Goal: Subscribe to service/newsletter

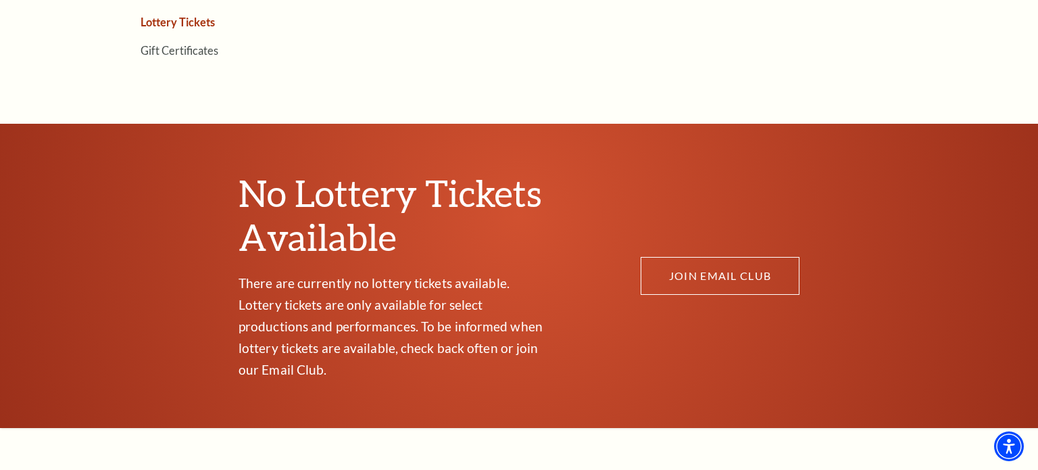
scroll to position [646, 0]
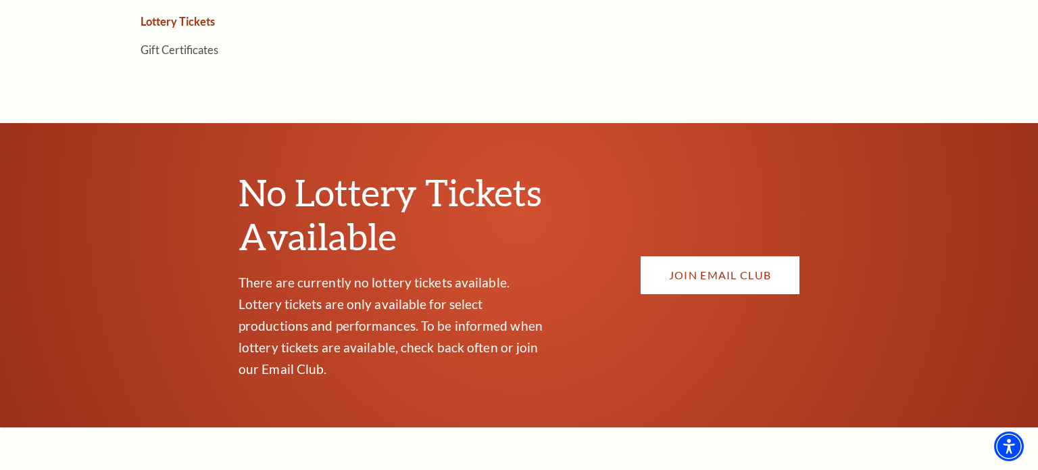
click at [731, 256] on link "JOIN EMAIL CLUB" at bounding box center [720, 275] width 159 height 38
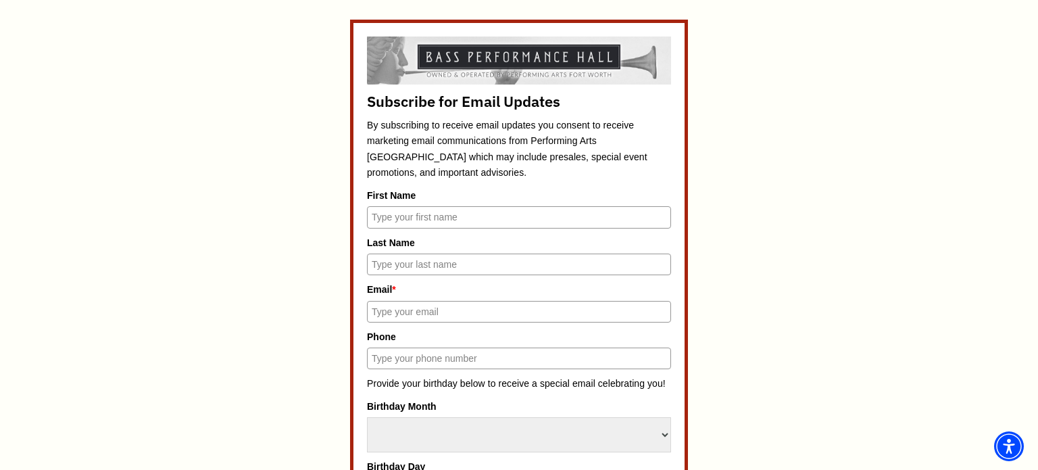
scroll to position [609, 0]
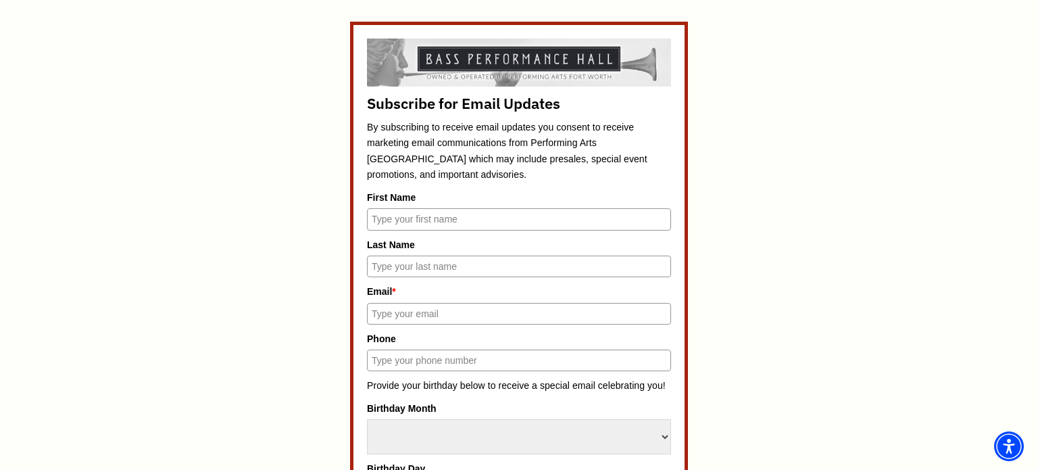
click at [497, 218] on input "First Name" at bounding box center [519, 219] width 304 height 22
type input "Tiffany"
type input "Samford"
type input "tsamford74@yahoo.com"
type input "8177273161"
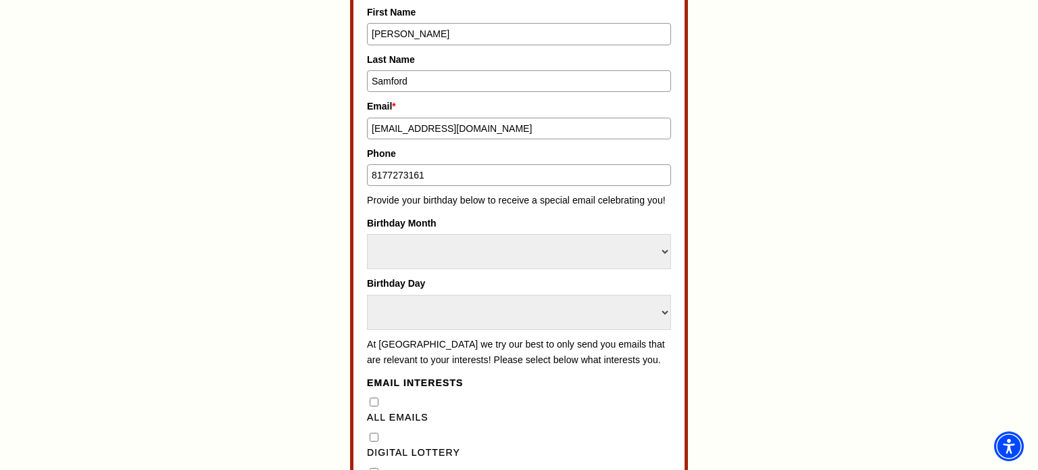
scroll to position [800, 0]
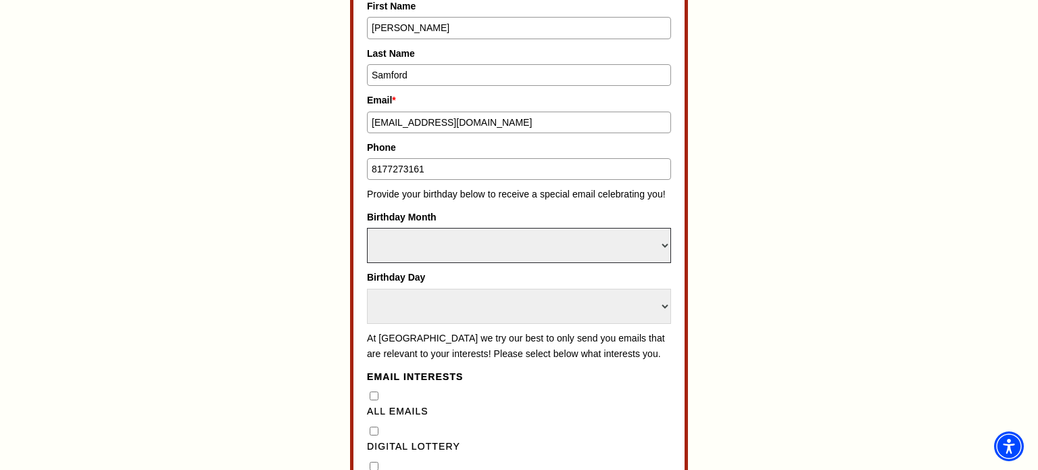
click at [608, 243] on select "Select Month January February March April May June July August September Octobe…" at bounding box center [519, 245] width 304 height 35
select select "January"
click at [367, 228] on select "Select Month January February March April May June July August September Octobe…" at bounding box center [519, 245] width 304 height 35
click at [581, 297] on select "Select Day 1 2 3 4 5 6 7 8 9 10 11 12 13 14 15 16 17 18 19 20 21 22 23 24" at bounding box center [519, 306] width 304 height 35
select select "11"
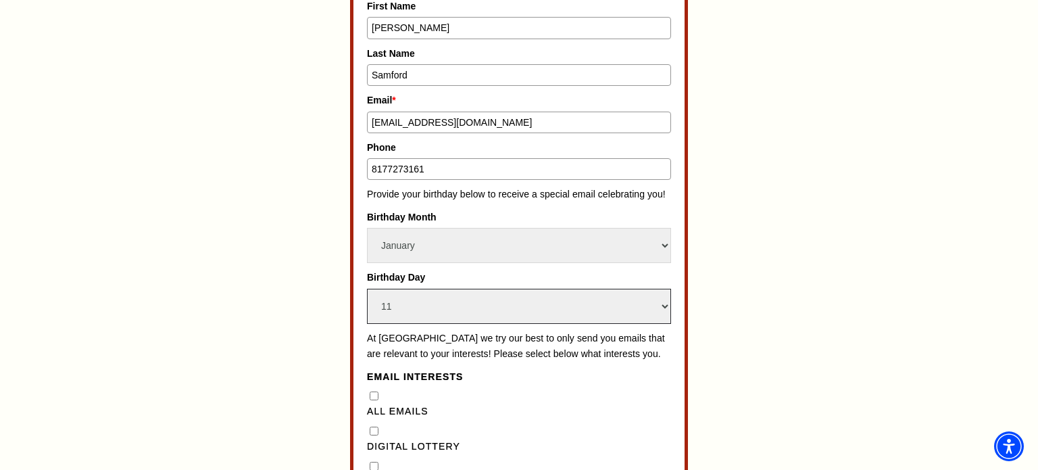
click at [367, 289] on select "Select Day 1 2 3 4 5 6 7 8 9 10 11 12 13 14 15 16 17 18 19 20 21 22 23 24" at bounding box center [519, 306] width 304 height 35
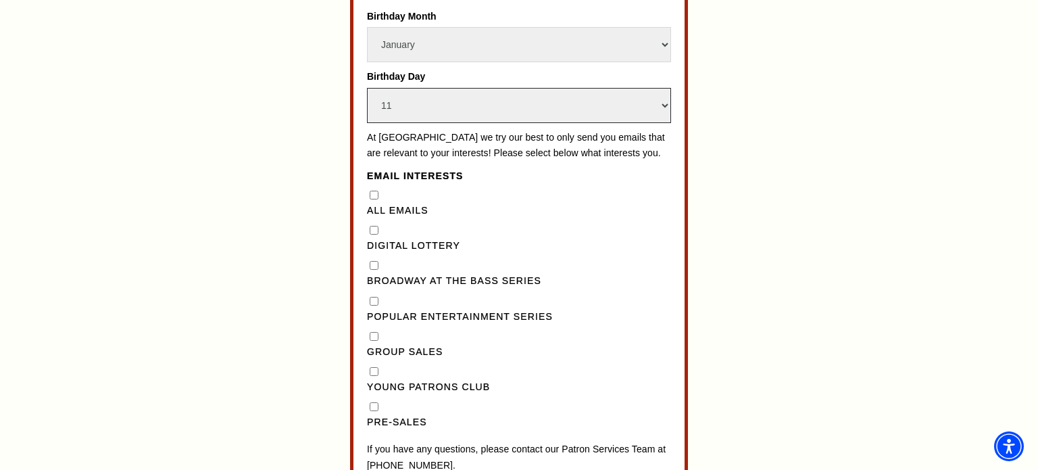
scroll to position [1002, 0]
click at [374, 199] on Emails"] "All Emails" at bounding box center [374, 194] width 9 height 9
checkbox Emails"] "false"
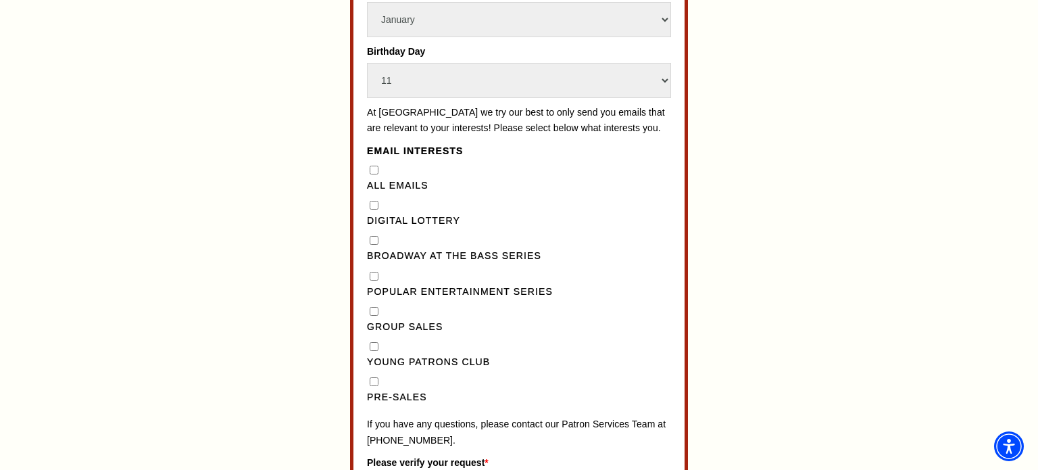
scroll to position [1022, 0]
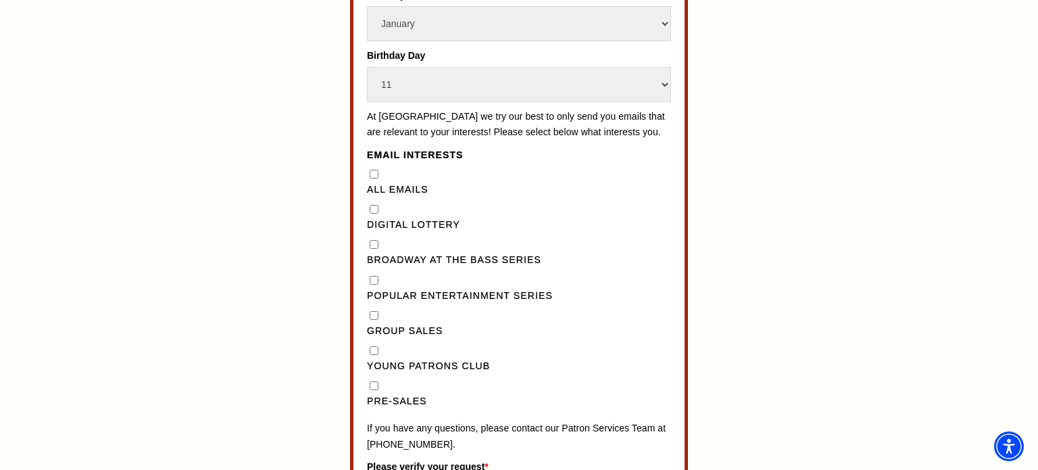
click at [376, 214] on Lottery"] "Digital Lottery" at bounding box center [374, 209] width 9 height 9
checkbox Lottery"] "true"
click at [389, 266] on label "Broadway at the Bass Series" at bounding box center [519, 260] width 304 height 16
click at [378, 249] on Series"] "Broadway at the Bass Series" at bounding box center [374, 244] width 9 height 9
checkbox Series"] "true"
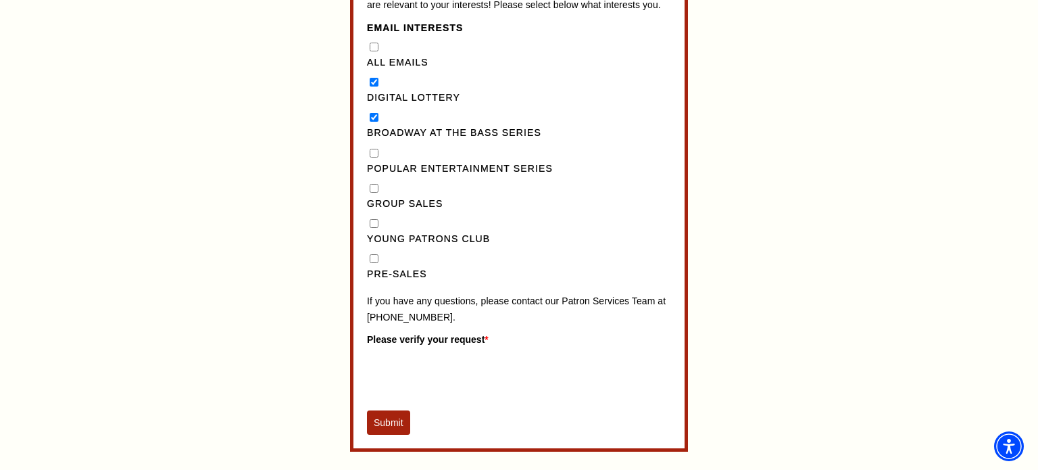
scroll to position [1151, 0]
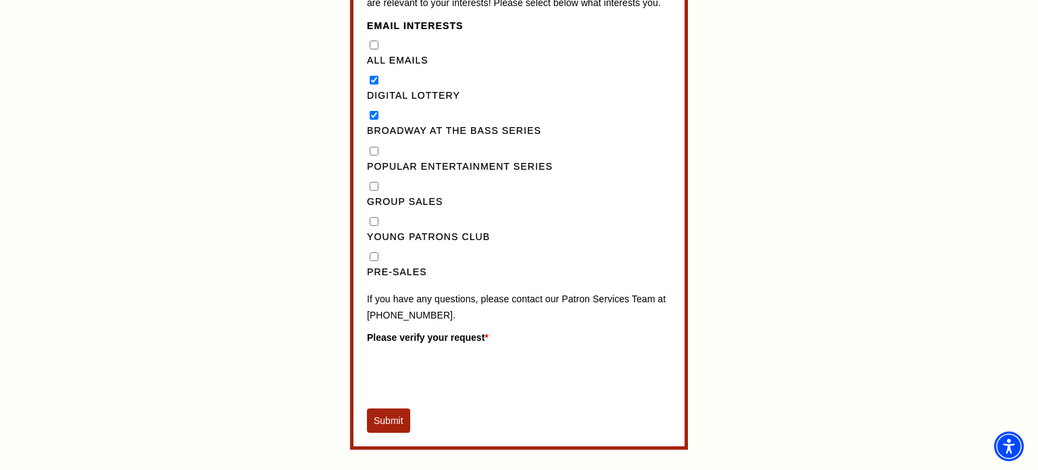
click at [389, 433] on button "Submit" at bounding box center [388, 420] width 43 height 24
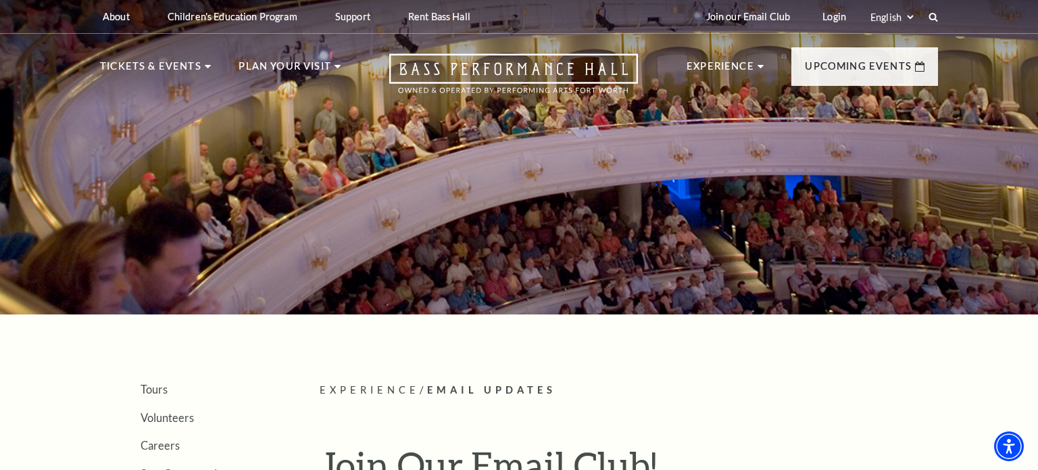
scroll to position [0, 0]
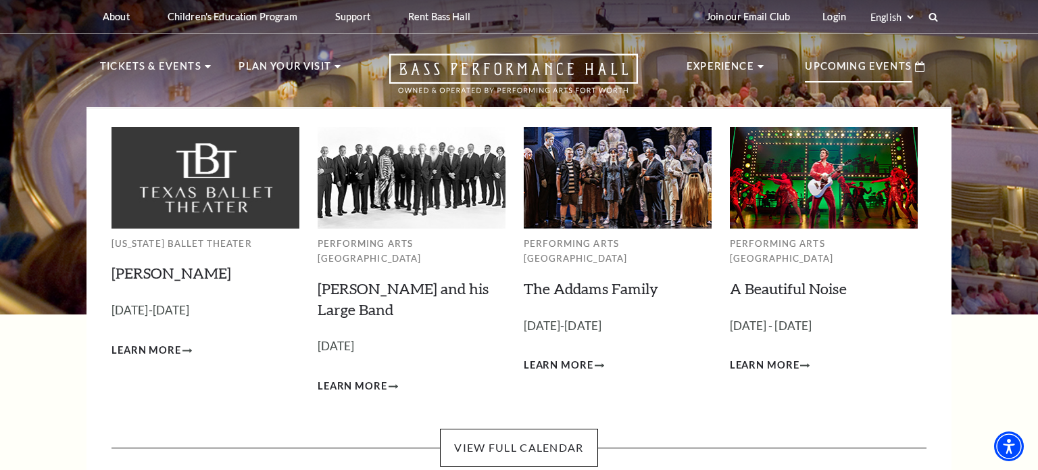
click at [865, 68] on p "Upcoming Events" at bounding box center [858, 70] width 107 height 24
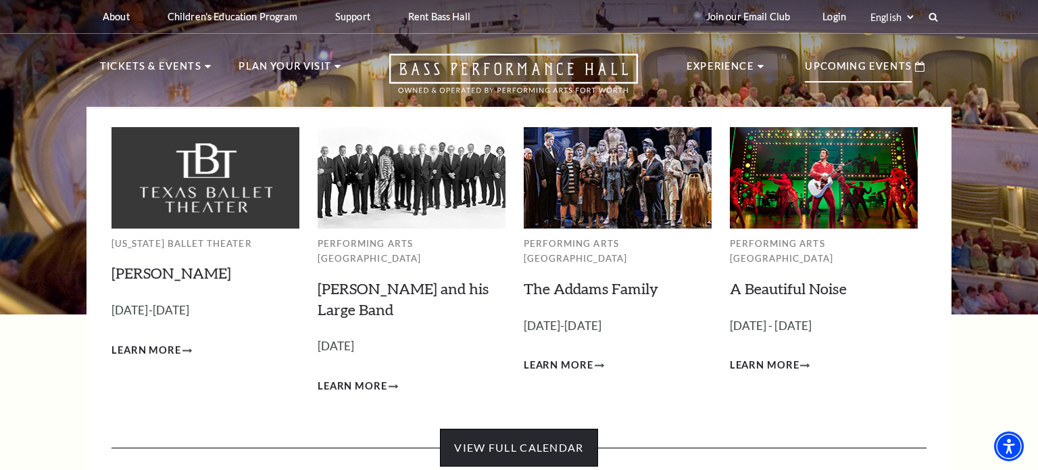
click at [524, 435] on link "View Full Calendar" at bounding box center [518, 447] width 157 height 38
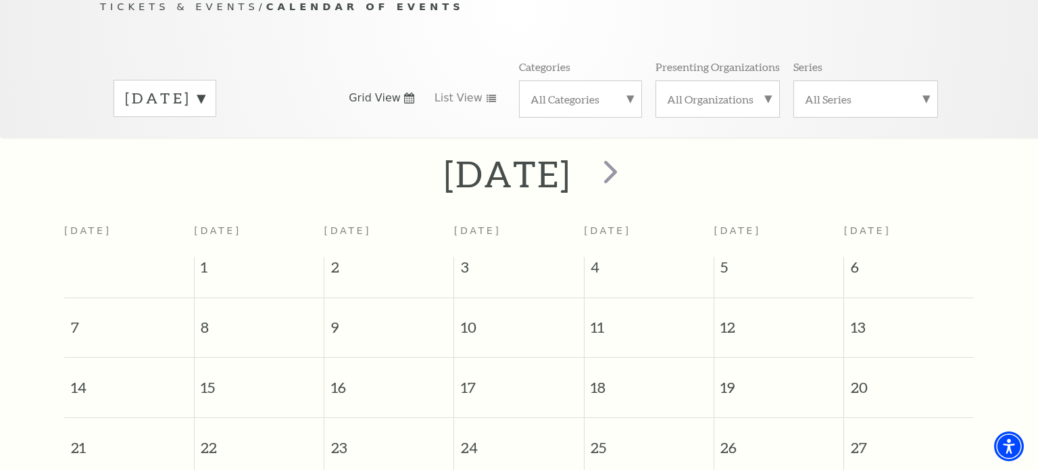
scroll to position [157, 0]
click at [630, 154] on span "next" at bounding box center [610, 172] width 39 height 39
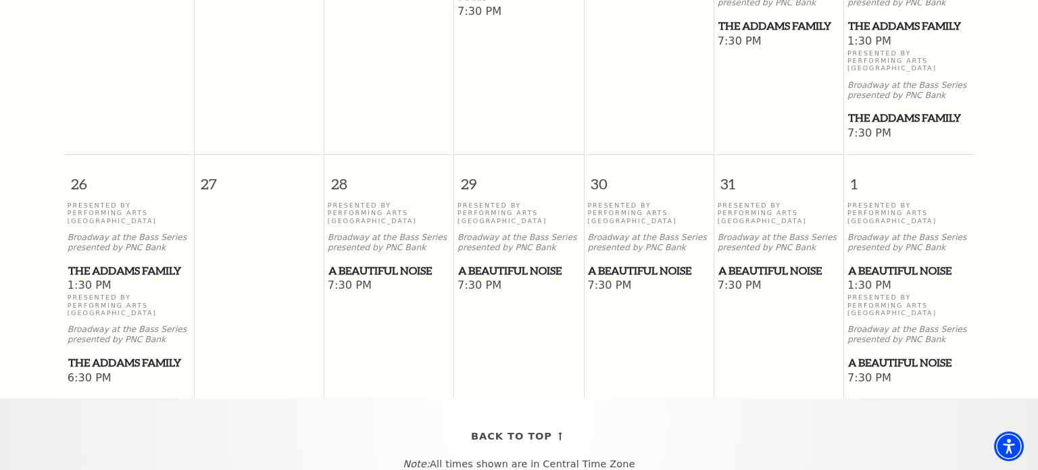
scroll to position [963, 0]
